Goal: Navigation & Orientation: Go to known website

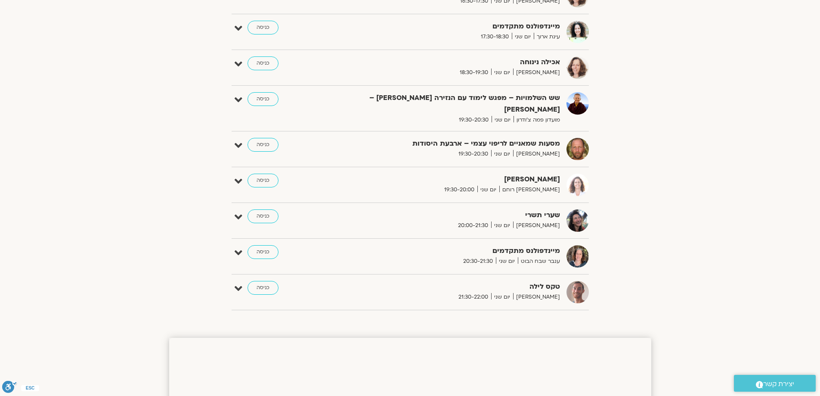
scroll to position [612, 0]
click at [263, 208] on link "כניסה" at bounding box center [263, 215] width 31 height 14
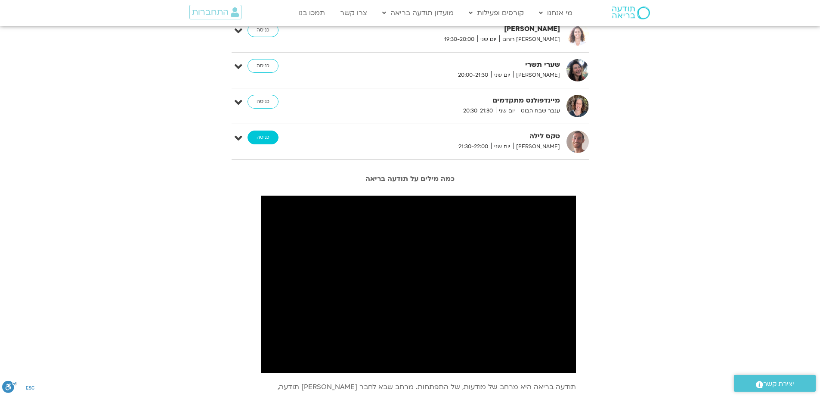
click at [258, 130] on link "כניסה" at bounding box center [263, 137] width 31 height 14
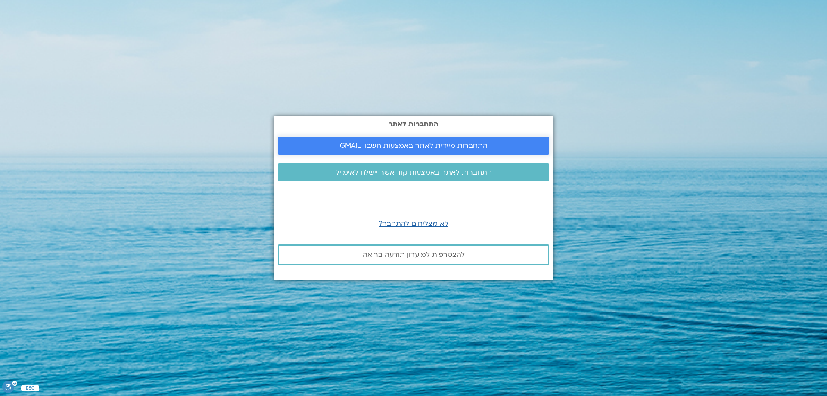
click at [402, 143] on span "התחברות מיידית לאתר באמצעות חשבון GMAIL" at bounding box center [414, 146] width 148 height 8
